Goal: Navigation & Orientation: Find specific page/section

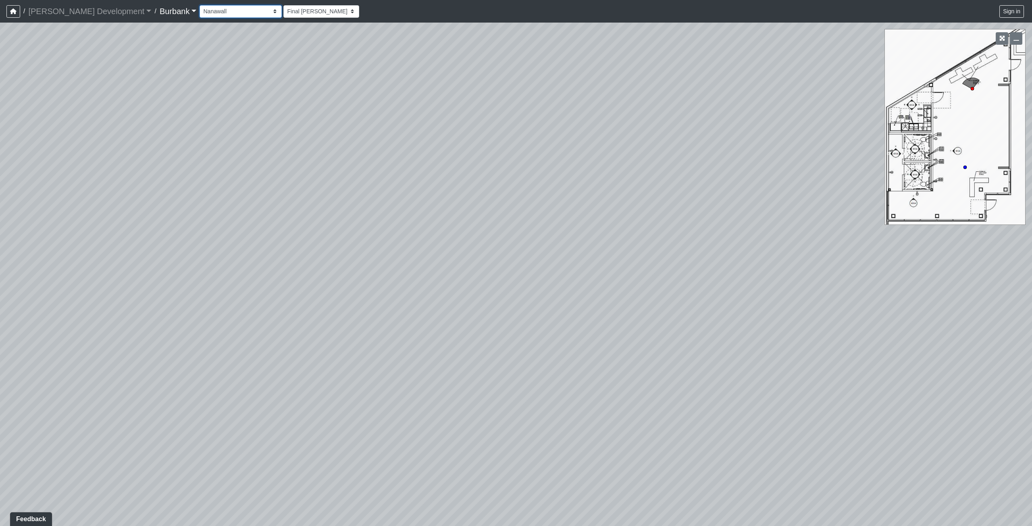
click at [222, 15] on select "Couch Counter Entry Pool Table Seating Cardio Entry Weights Archway Flatscreen …" at bounding box center [240, 11] width 82 height 12
click at [199, 5] on select "Couch Counter Entry Pool Table Seating Cardio Entry Weights Archway Flatscreen …" at bounding box center [240, 11] width 82 height 12
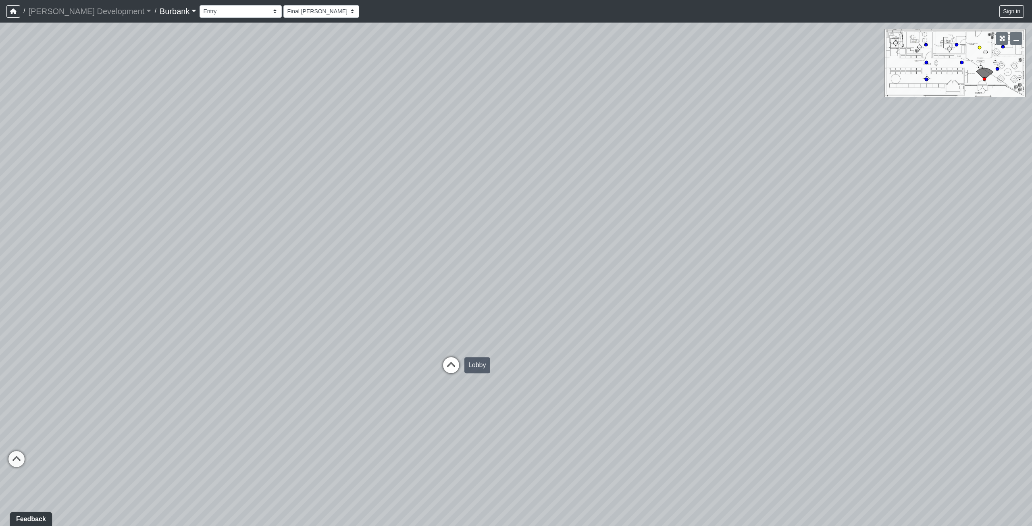
click at [440, 370] on div "Loading... B1 - Gallery Link (L4) - Bench Loading... B1 - Gallery Link (L4) - P…" at bounding box center [516, 274] width 1032 height 503
click at [455, 369] on icon at bounding box center [452, 368] width 24 height 24
drag, startPoint x: 742, startPoint y: 399, endPoint x: 376, endPoint y: 302, distance: 378.1
click at [292, 301] on div "Loading... B1 - Gallery Link (L4) - Bench Loading... B1 - Gallery Link (L4) - P…" at bounding box center [516, 274] width 1032 height 503
drag, startPoint x: 735, startPoint y: 327, endPoint x: 409, endPoint y: 292, distance: 327.1
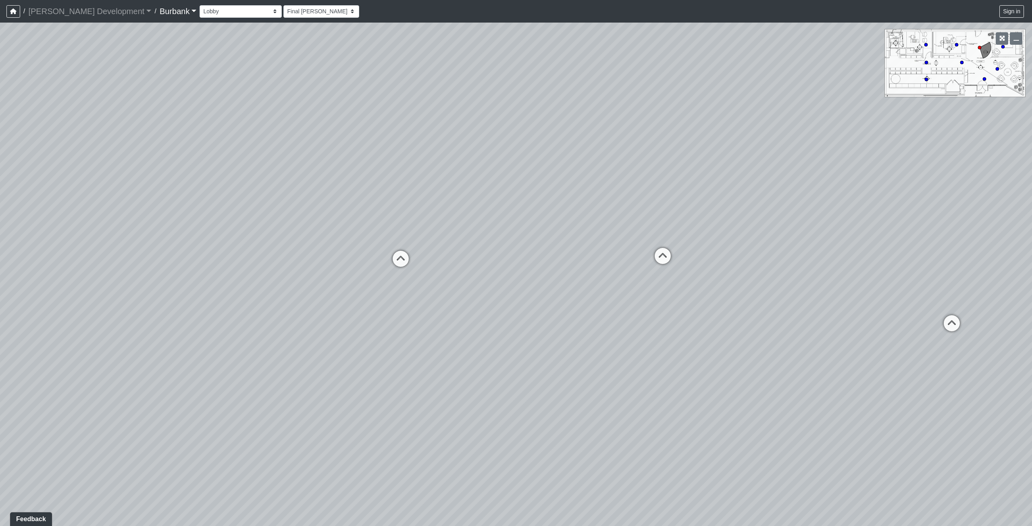
click at [368, 290] on div "Loading... B1 - Gallery Link (L4) - Bench Loading... B1 - Gallery Link (L4) - P…" at bounding box center [516, 274] width 1032 height 503
click at [657, 264] on icon at bounding box center [662, 260] width 24 height 24
drag, startPoint x: 290, startPoint y: 289, endPoint x: 1007, endPoint y: 387, distance: 723.3
click at [1031, 391] on div "Loading... B1 - Gallery Link (L4) - Bench Loading... B1 - Gallery Link (L4) - P…" at bounding box center [516, 274] width 1032 height 503
drag, startPoint x: 490, startPoint y: 297, endPoint x: 773, endPoint y: 173, distance: 308.8
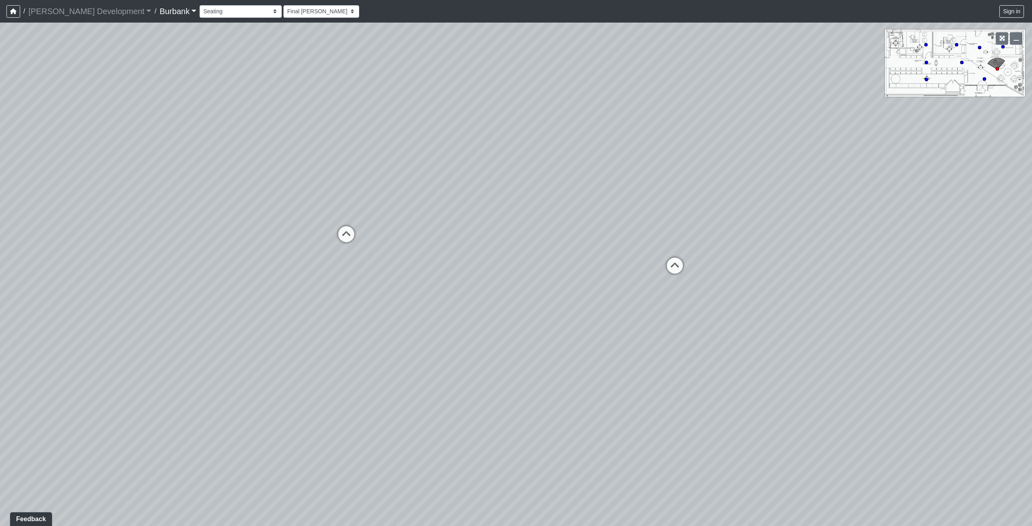
click at [773, 173] on div "Loading... B1 - Gallery Link (L4) - Bench Loading... B1 - Gallery Link (L4) - P…" at bounding box center [516, 274] width 1032 height 503
drag, startPoint x: 733, startPoint y: 261, endPoint x: 879, endPoint y: 247, distance: 147.4
click at [879, 247] on div "Loading... B1 - Gallery Link (L4) - Bench Loading... B1 - Gallery Link (L4) - P…" at bounding box center [516, 274] width 1032 height 503
click at [237, 293] on icon at bounding box center [245, 295] width 24 height 24
select select "jfc2H4TvEMPFFZMvi8WLDr"
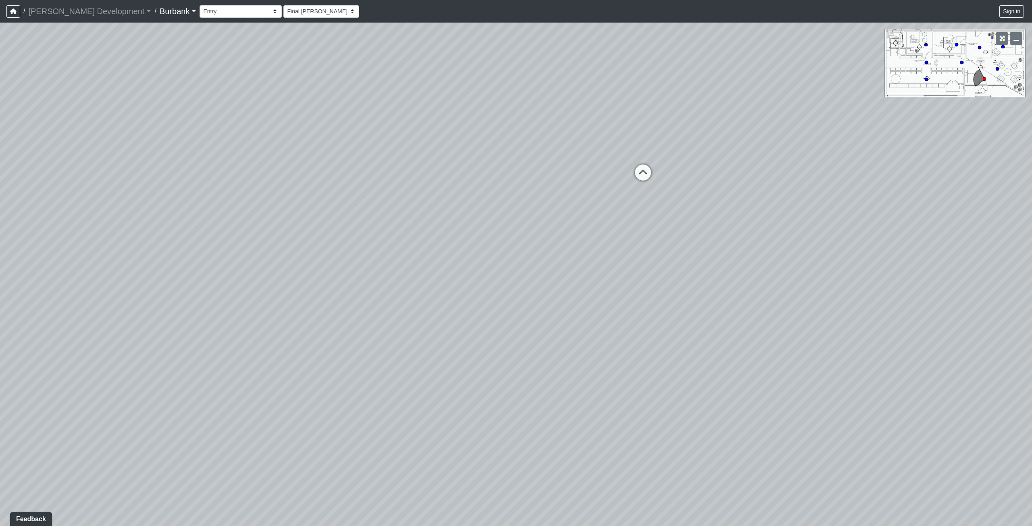
drag, startPoint x: 411, startPoint y: 244, endPoint x: 131, endPoint y: 205, distance: 282.7
click at [216, 221] on div "Loading... B1 - Gallery Link (L4) - Bench Loading... B1 - Gallery Link (L4) - P…" at bounding box center [516, 274] width 1032 height 503
drag, startPoint x: 305, startPoint y: 215, endPoint x: 321, endPoint y: 411, distance: 196.5
click at [312, 416] on div "Loading... B1 - Gallery Link (L4) - Bench Loading... B1 - Gallery Link (L4) - P…" at bounding box center [516, 274] width 1032 height 503
drag, startPoint x: 323, startPoint y: 183, endPoint x: 380, endPoint y: 285, distance: 116.4
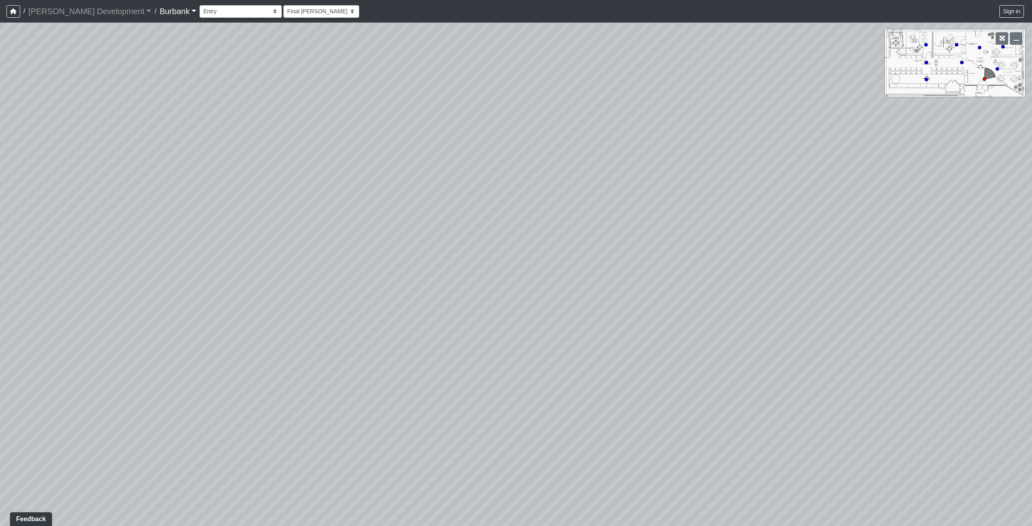
click at [270, 295] on div "Loading... B1 - Gallery Link (L4) - Bench Loading... B1 - Gallery Link (L4) - P…" at bounding box center [516, 274] width 1032 height 503
drag, startPoint x: 380, startPoint y: 284, endPoint x: 277, endPoint y: 264, distance: 104.6
click at [299, 269] on div "Loading... B1 - Gallery Link (L4) - Bench Loading... B1 - Gallery Link (L4) - P…" at bounding box center [516, 274] width 1032 height 503
drag, startPoint x: 266, startPoint y: 271, endPoint x: 412, endPoint y: 241, distance: 149.0
click at [412, 241] on div "Loading... B1 - Gallery Link (L4) - Bench Loading... B1 - Gallery Link (L4) - P…" at bounding box center [516, 274] width 1032 height 503
